Goal: Task Accomplishment & Management: Use online tool/utility

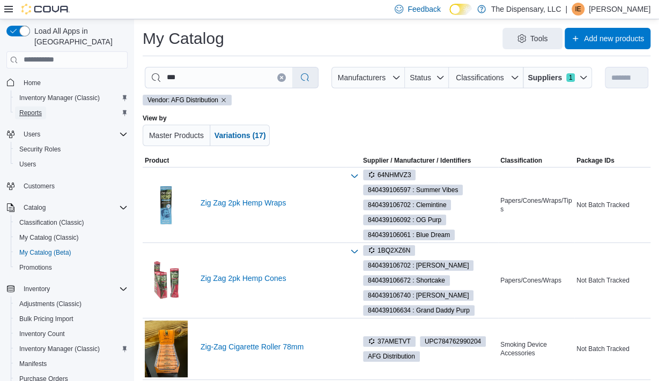
click at [36, 109] on span "Reports" at bounding box center [30, 113] width 23 height 9
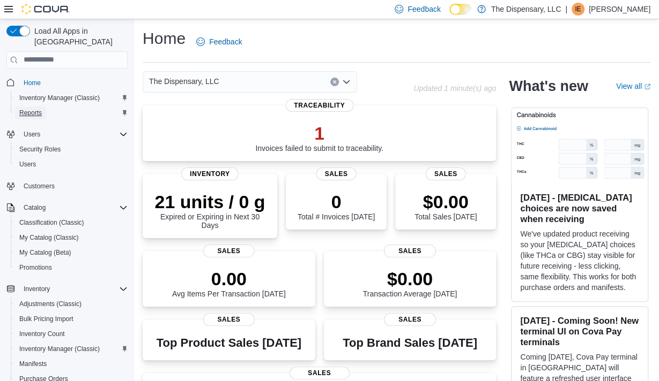
click at [34, 109] on span "Reports" at bounding box center [30, 113] width 23 height 9
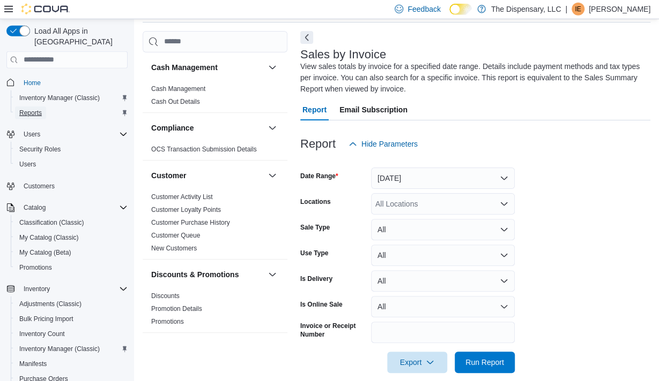
scroll to position [41, 0]
click at [416, 331] on input "Invoice or Receipt Number" at bounding box center [443, 331] width 144 height 21
paste input "**********"
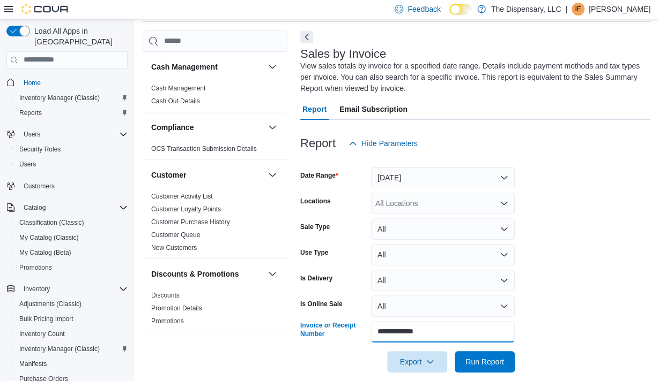
type input "**********"
click at [454, 351] on button "Run Report" at bounding box center [484, 361] width 60 height 21
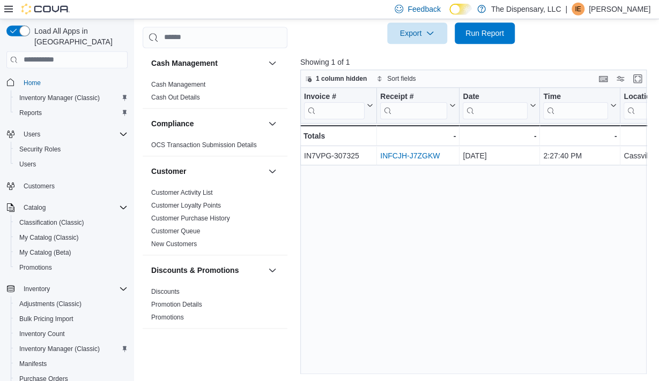
scroll to position [370, 0]
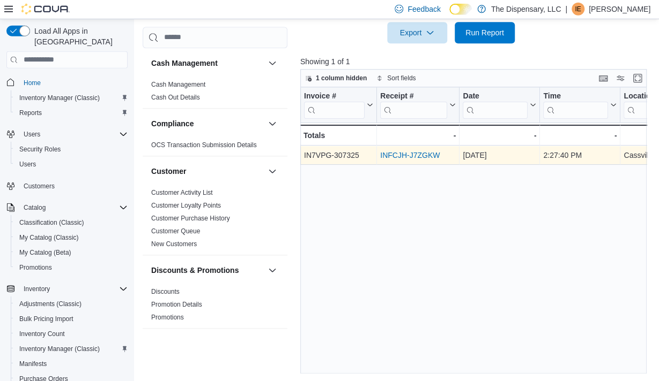
click at [406, 152] on link "INFCJH-J7ZGKW" at bounding box center [409, 155] width 59 height 9
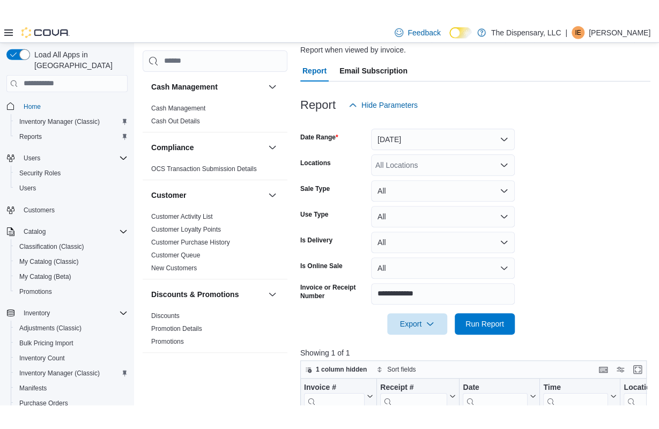
scroll to position [0, 0]
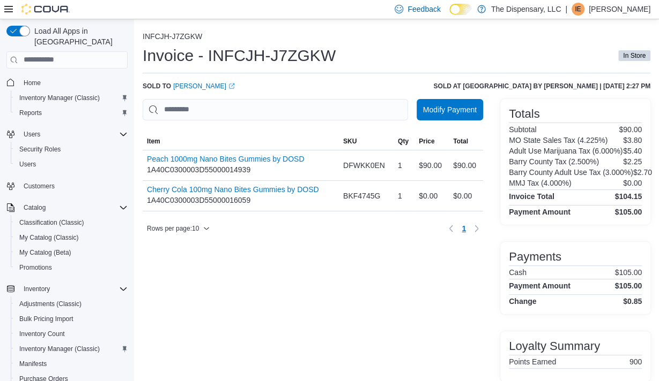
click at [245, 285] on div "Modify Payment Sorting MemoryTable from EuiInMemoryTable; Page 1 of 1. Item SKU…" at bounding box center [313, 240] width 340 height 283
